Goal: Task Accomplishment & Management: Complete application form

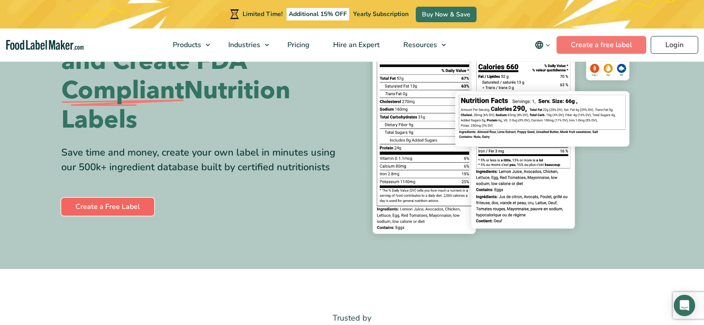
scroll to position [94, 0]
click at [129, 203] on link "Create a Free Label" at bounding box center [107, 207] width 93 height 18
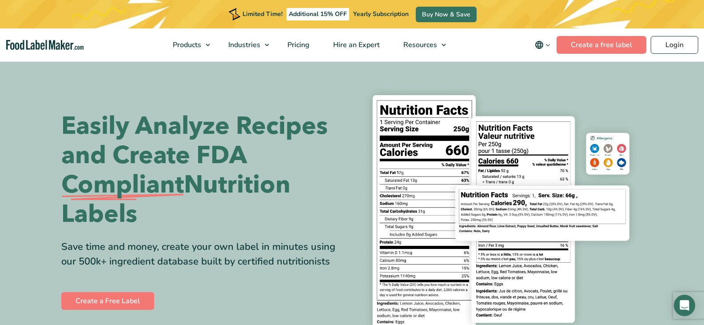
scroll to position [94, 0]
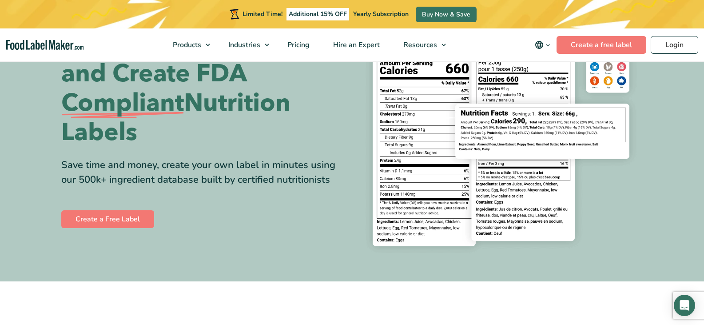
scroll to position [82, 0]
click at [132, 218] on link "Create a Free Label" at bounding box center [107, 219] width 93 height 18
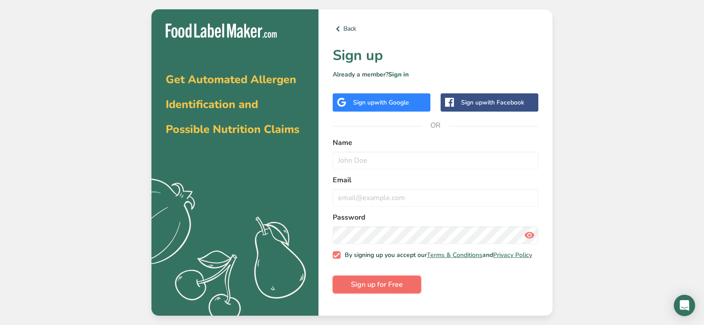
click at [355, 287] on span "Sign up for Free" at bounding box center [377, 284] width 52 height 11
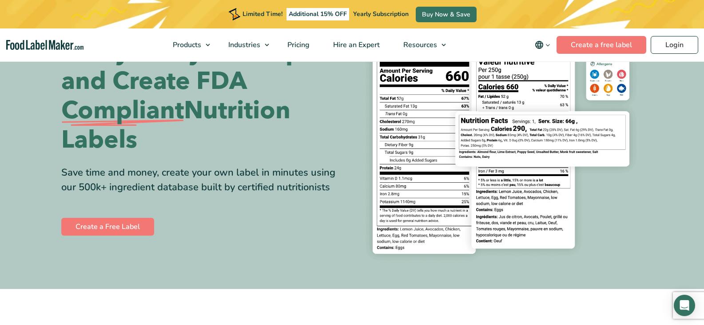
scroll to position [80, 0]
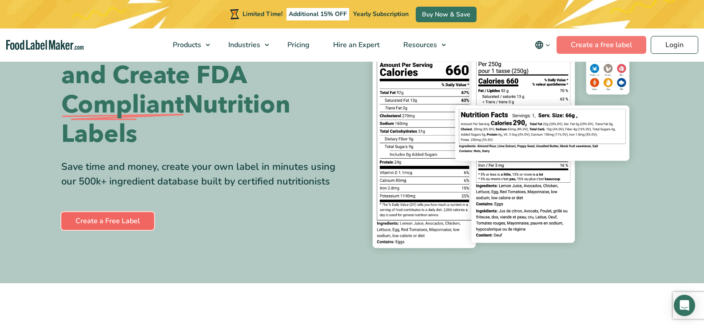
click at [137, 219] on link "Create a Free Label" at bounding box center [107, 221] width 93 height 18
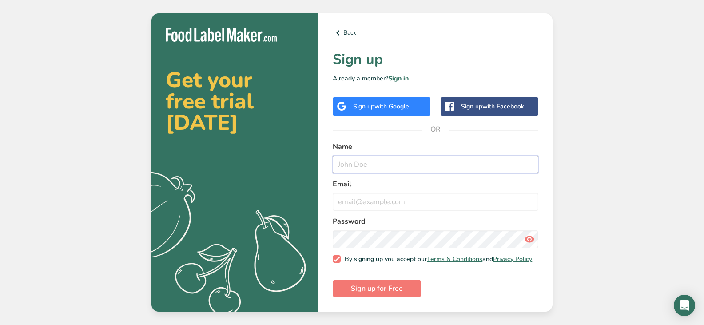
click at [343, 163] on input "text" at bounding box center [436, 164] width 206 height 18
type input "nada"
click at [363, 199] on input "email" at bounding box center [436, 202] width 206 height 18
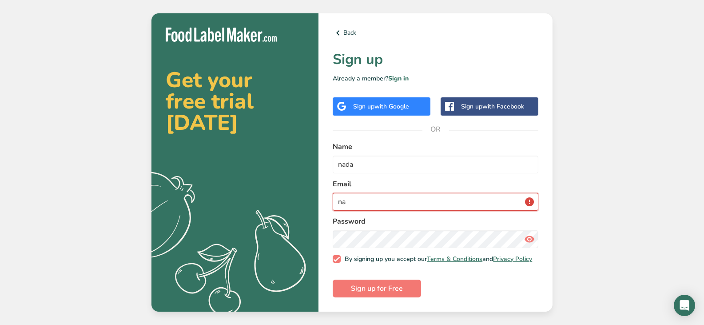
type input "n"
type input "[EMAIL_ADDRESS][DOMAIN_NAME]"
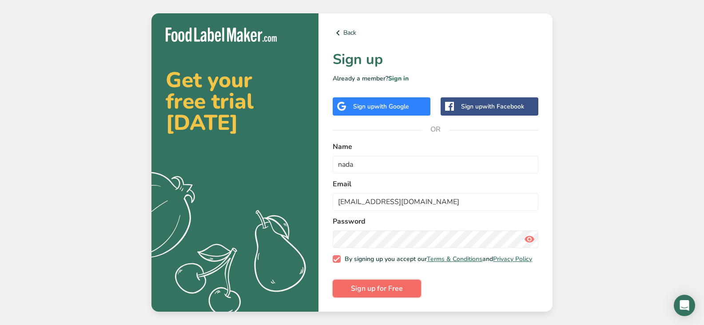
click at [376, 294] on span "Sign up for Free" at bounding box center [377, 288] width 52 height 11
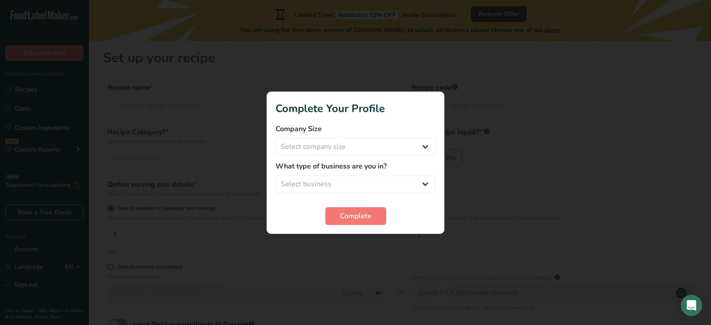
click at [430, 228] on section "Complete Your Profile Company Size Select company size Fewer than 10 Employees …" at bounding box center [356, 163] width 178 height 142
click at [476, 112] on div at bounding box center [355, 162] width 711 height 325
click at [430, 184] on select "Select business Packaged Food Manufacturer Restaurant & Cafe Bakery Meal Plans …" at bounding box center [355, 184] width 160 height 18
select select "8"
click at [275, 175] on select "Select business Packaged Food Manufacturer Restaurant & Cafe Bakery Meal Plans …" at bounding box center [355, 184] width 160 height 18
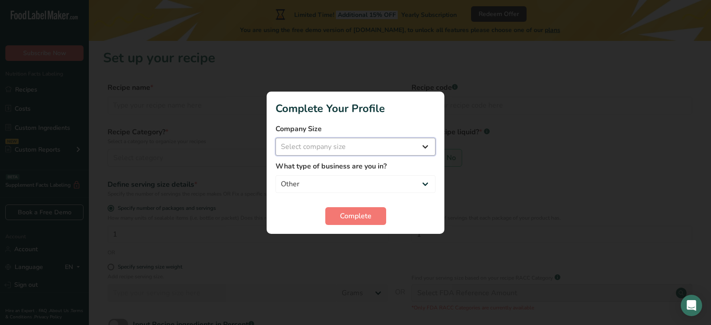
click at [423, 148] on select "Select company size Fewer than 10 Employees 10 to 50 Employees 51 to 500 Employ…" at bounding box center [355, 147] width 160 height 18
select select "1"
click at [275, 138] on select "Select company size Fewer than 10 Employees 10 to 50 Employees 51 to 500 Employ…" at bounding box center [355, 147] width 160 height 18
click at [375, 214] on button "Complete" at bounding box center [355, 216] width 61 height 18
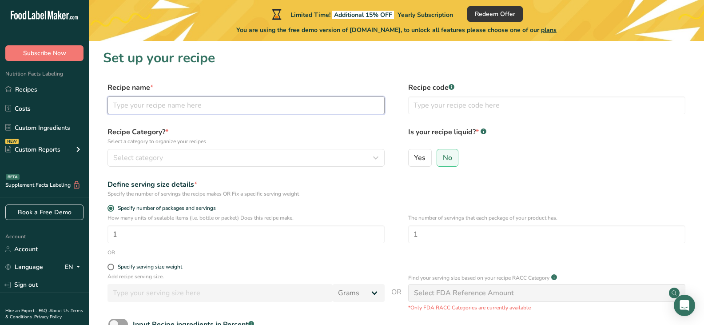
click at [239, 106] on input "text" at bounding box center [246, 105] width 277 height 18
click at [373, 155] on icon "button" at bounding box center [376, 158] width 11 height 16
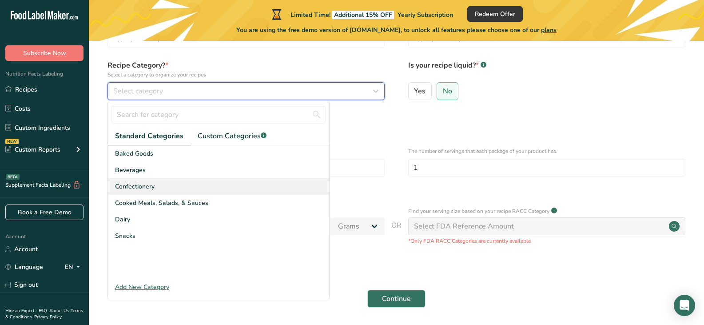
scroll to position [70, 0]
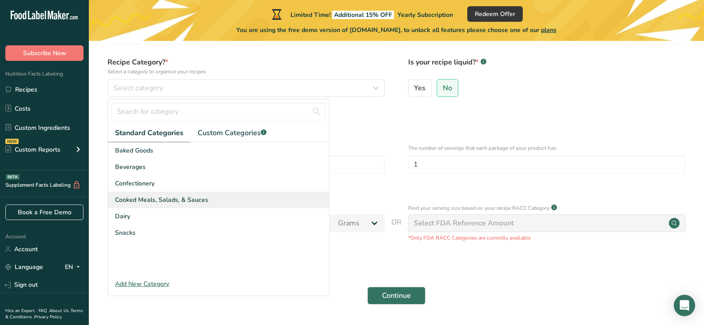
click at [206, 202] on span "Cooked Meals, Salads, & Sauces" at bounding box center [161, 199] width 93 height 9
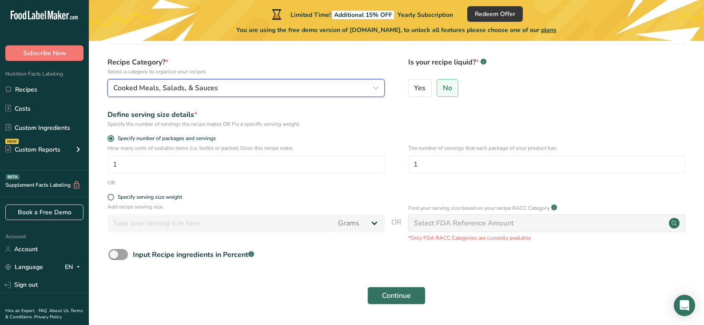
click at [380, 90] on icon "button" at bounding box center [376, 88] width 11 height 16
